Goal: Navigation & Orientation: Find specific page/section

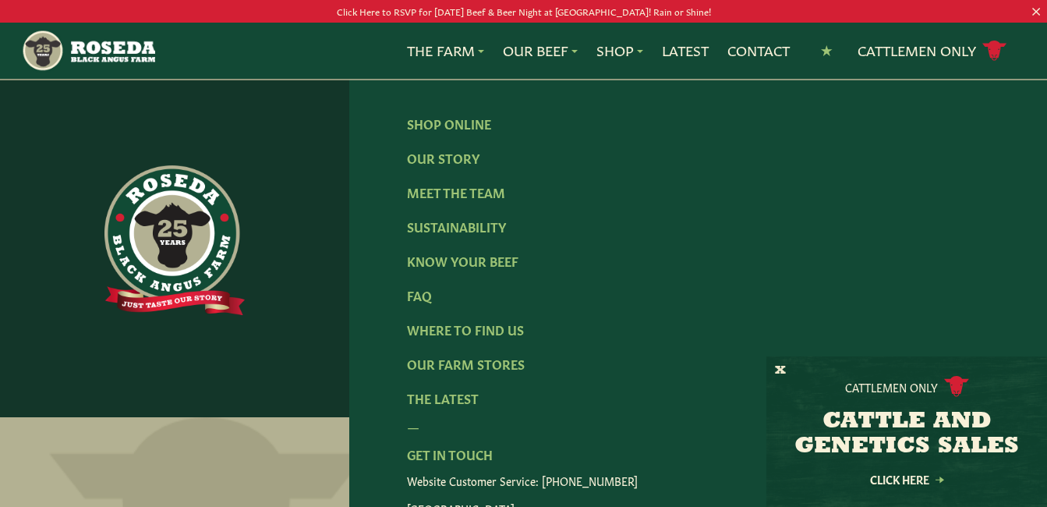
scroll to position [2586, 0]
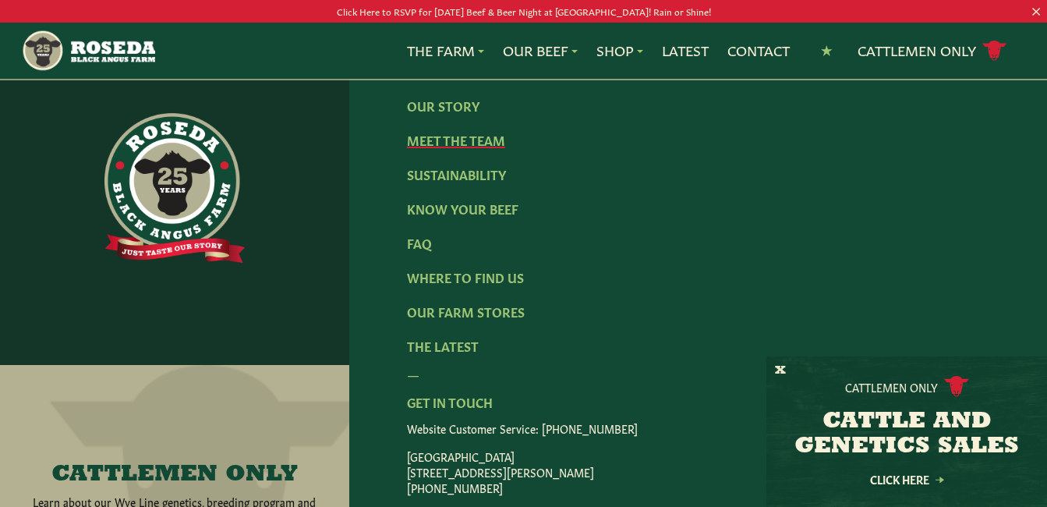
click at [478, 131] on link "Meet The Team" at bounding box center [456, 139] width 98 height 17
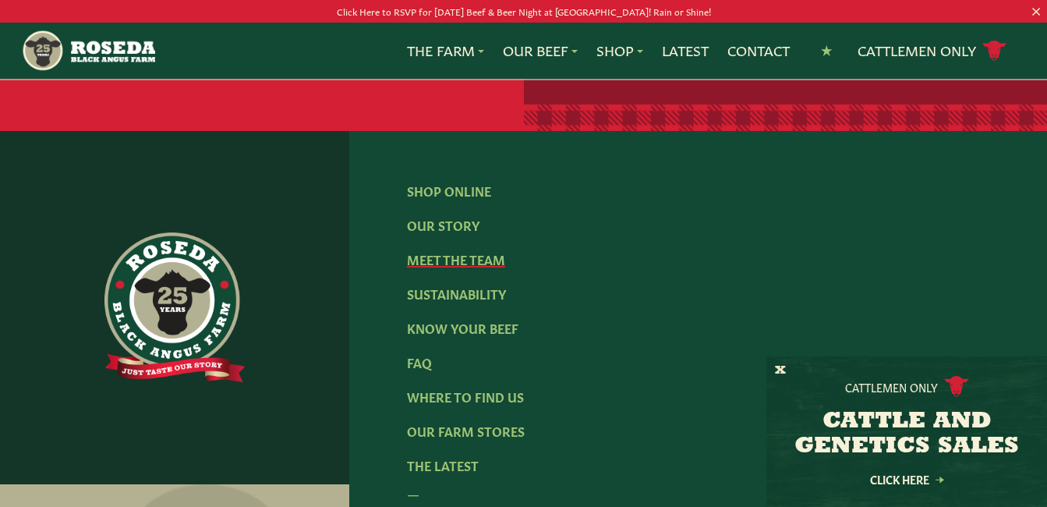
scroll to position [2315, 0]
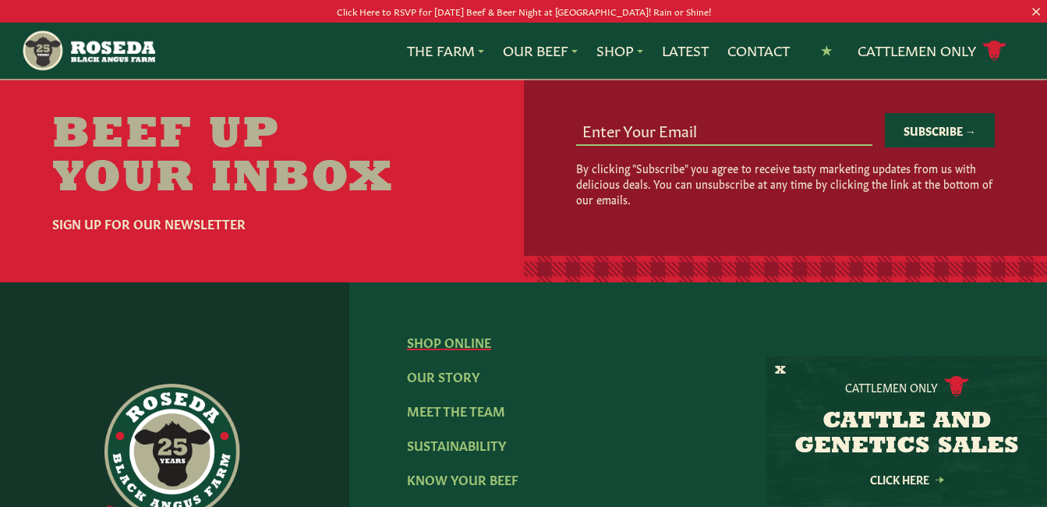
click at [465, 333] on link "Shop Online" at bounding box center [449, 341] width 84 height 17
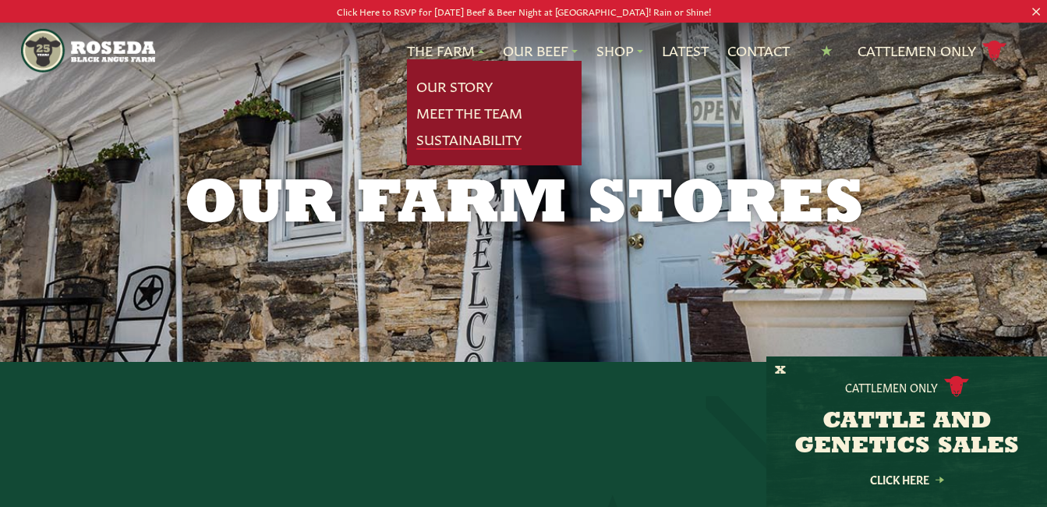
click at [462, 136] on link "Sustainability" at bounding box center [468, 139] width 105 height 20
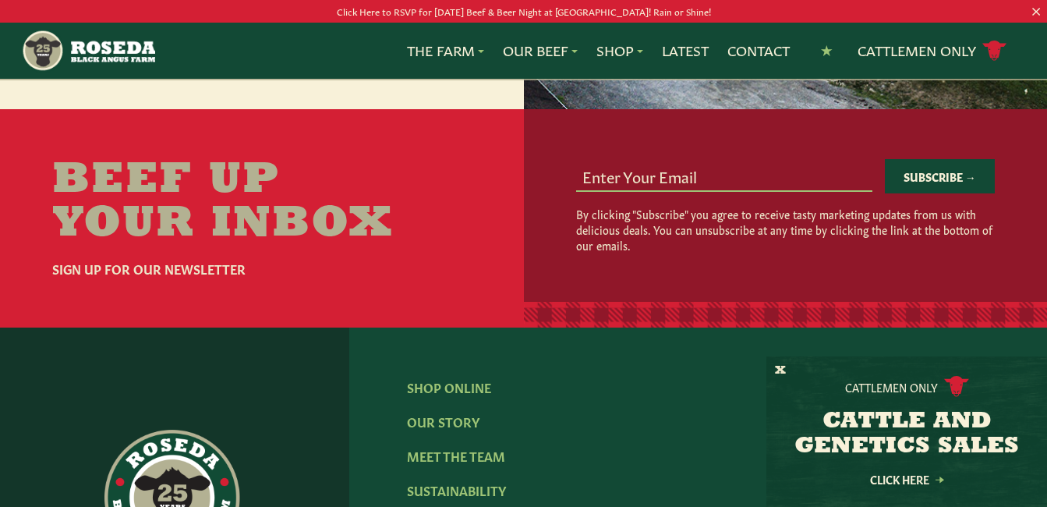
scroll to position [2326, 0]
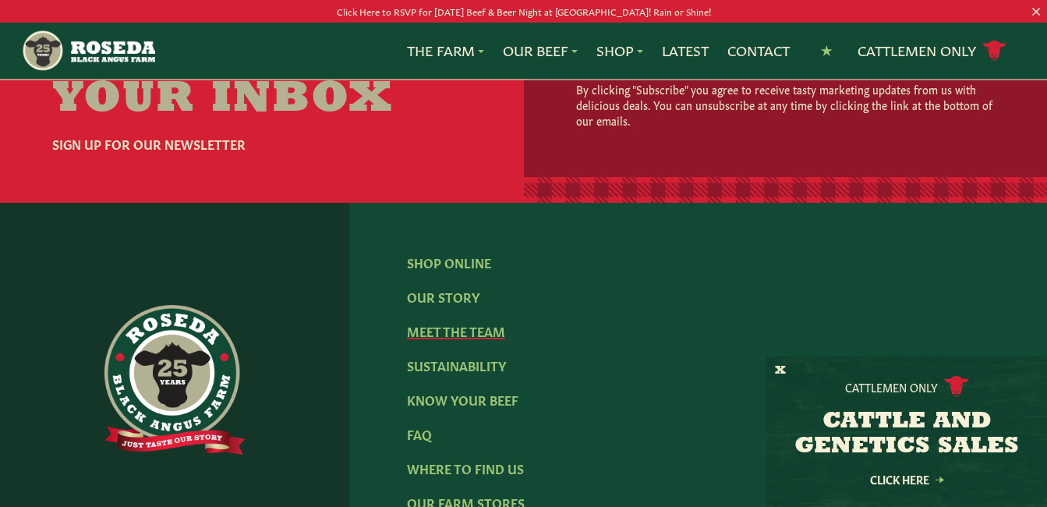
click at [455, 322] on link "Meet The Team" at bounding box center [456, 330] width 98 height 17
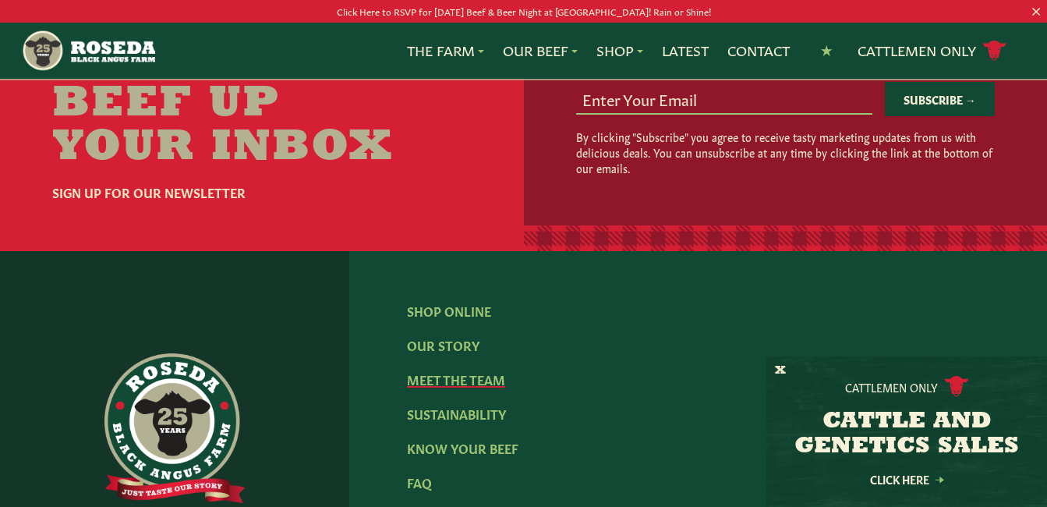
scroll to position [2118, 0]
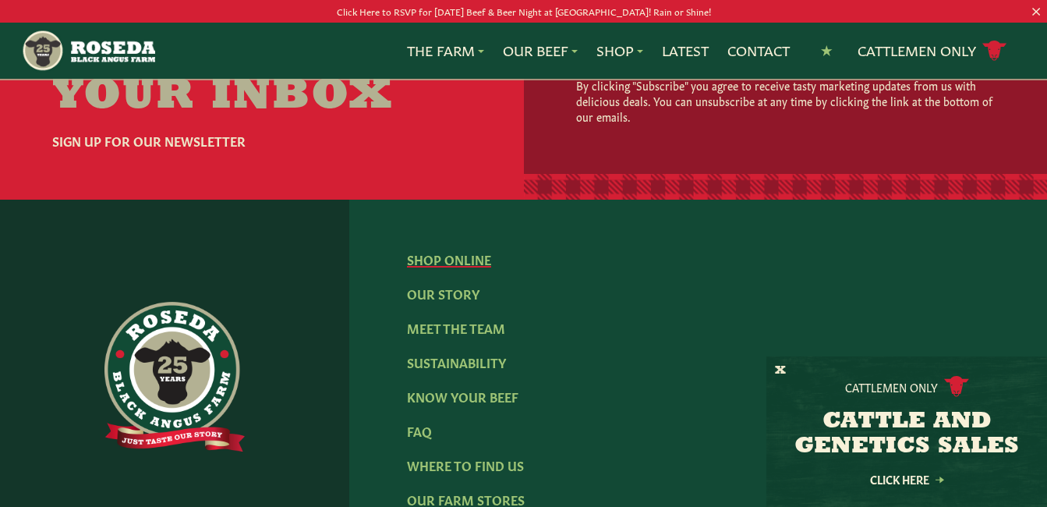
click at [476, 250] on link "Shop Online" at bounding box center [449, 258] width 84 height 17
